Goal: Information Seeking & Learning: Find specific fact

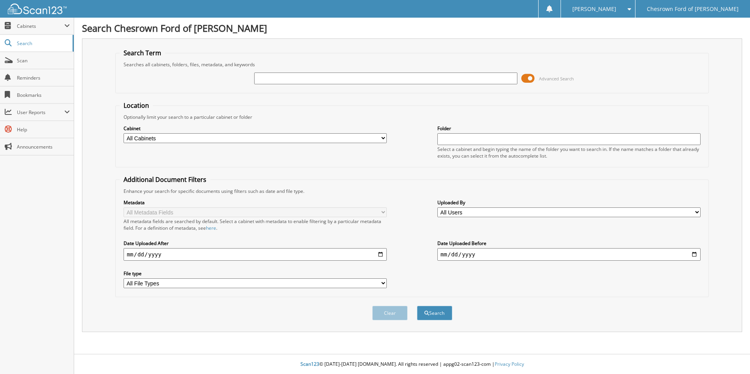
click at [278, 77] on input "text" at bounding box center [385, 79] width 263 height 12
type input "[US_VEHICLE_IDENTIFICATION_NUMBER]"
click at [417, 306] on button "Search" at bounding box center [434, 313] width 35 height 15
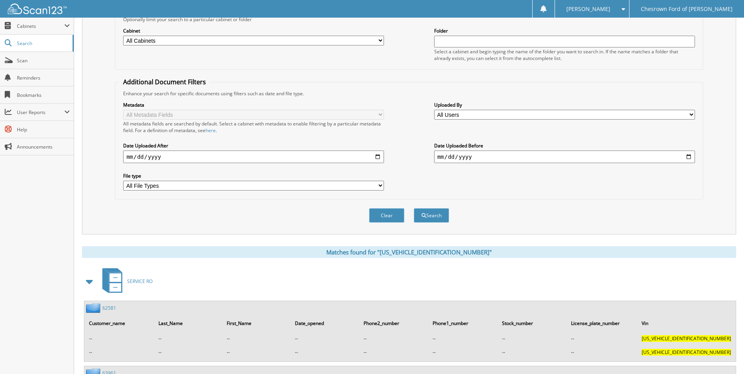
scroll to position [161, 0]
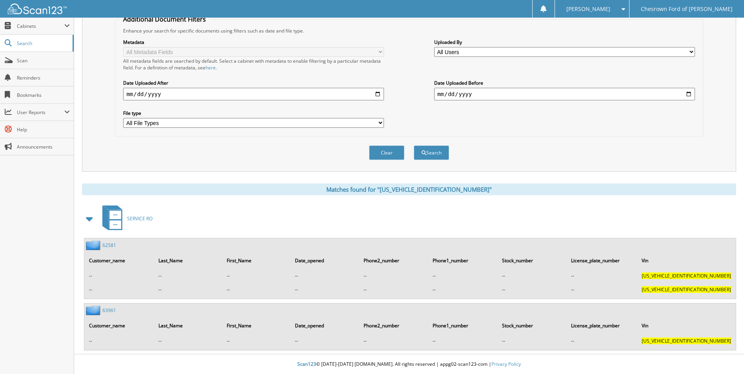
click at [112, 246] on link "62581" at bounding box center [109, 245] width 14 height 7
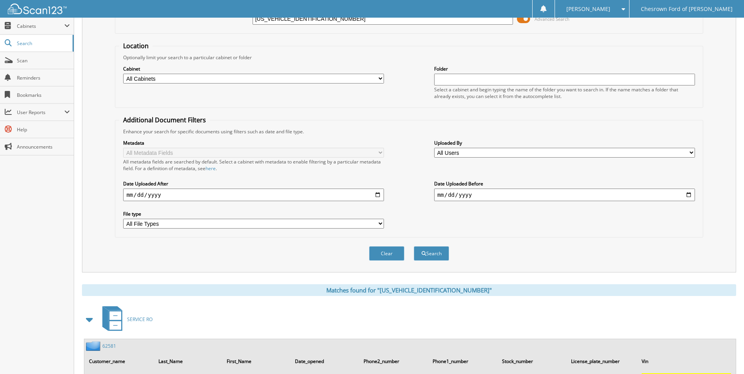
scroll to position [161, 0]
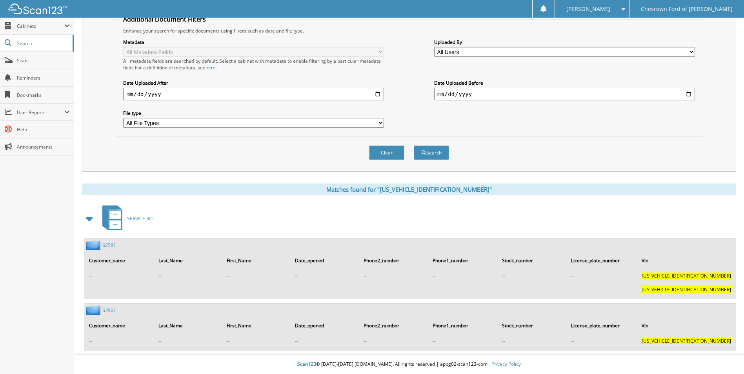
click at [109, 309] on link "63961" at bounding box center [109, 310] width 14 height 7
